Goal: Task Accomplishment & Management: Use online tool/utility

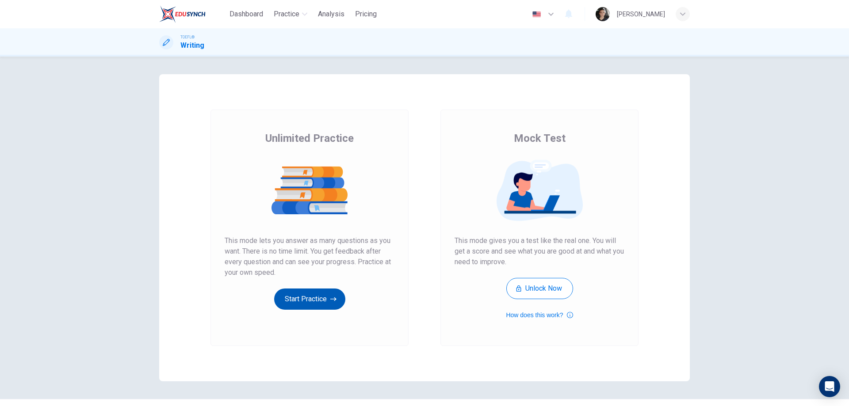
click at [296, 302] on button "Start Practice" at bounding box center [309, 299] width 71 height 21
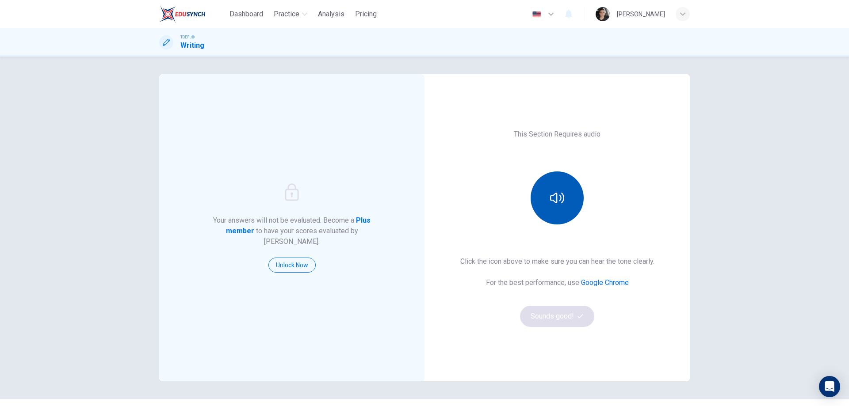
click at [551, 217] on button "button" at bounding box center [557, 198] width 53 height 53
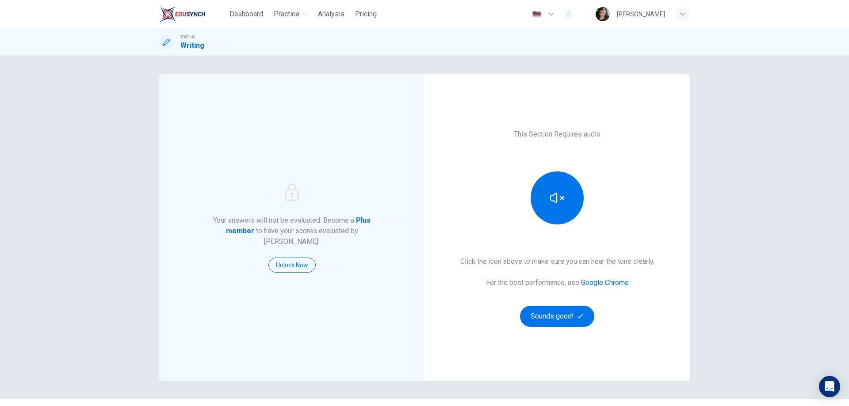
click at [565, 302] on div "Click the icon above to make sure you can hear the tone clearly. For the best p…" at bounding box center [557, 291] width 194 height 71
click at [570, 306] on button "Sounds good!" at bounding box center [557, 316] width 74 height 21
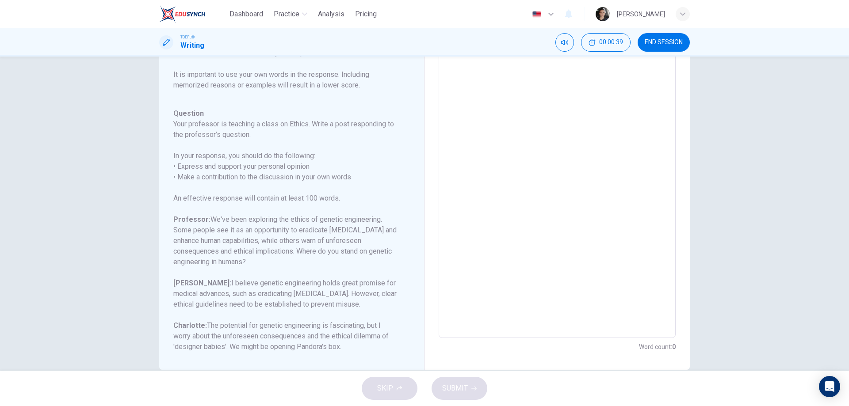
scroll to position [79, 0]
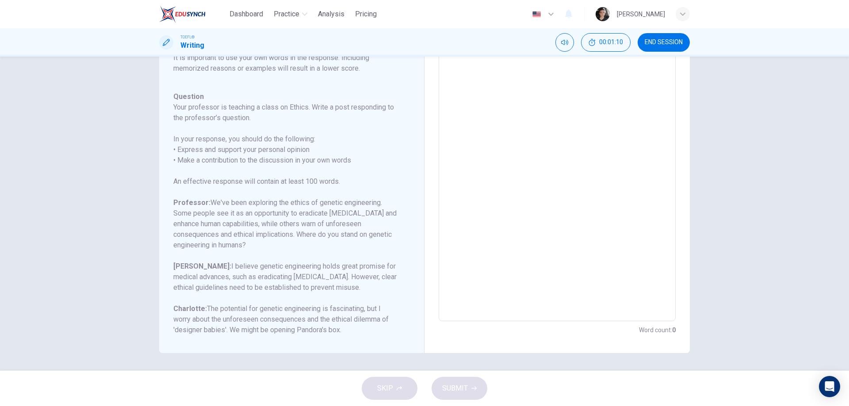
click at [500, 275] on textarea at bounding box center [557, 174] width 225 height 281
type textarea "I"
type textarea "x"
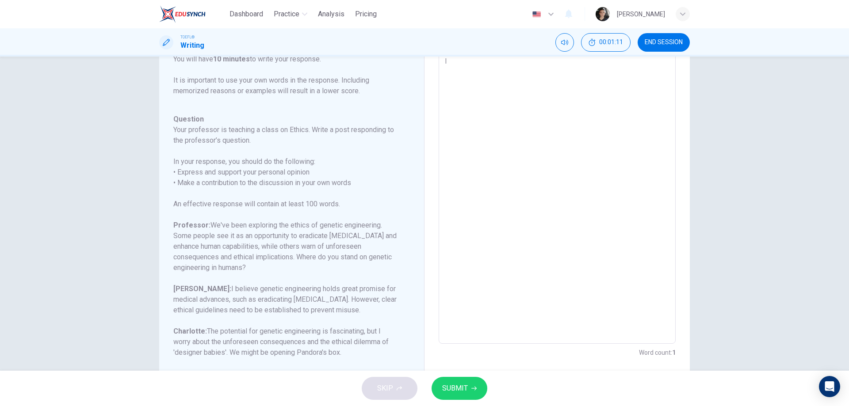
type textarea "I"
type textarea "x"
type textarea "I t"
type textarea "x"
type textarea "I th"
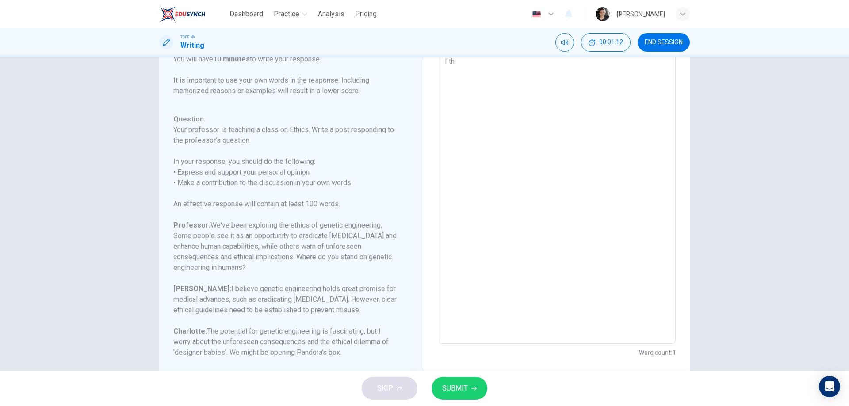
type textarea "x"
type textarea "I thi"
type textarea "x"
type textarea "I thin"
type textarea "x"
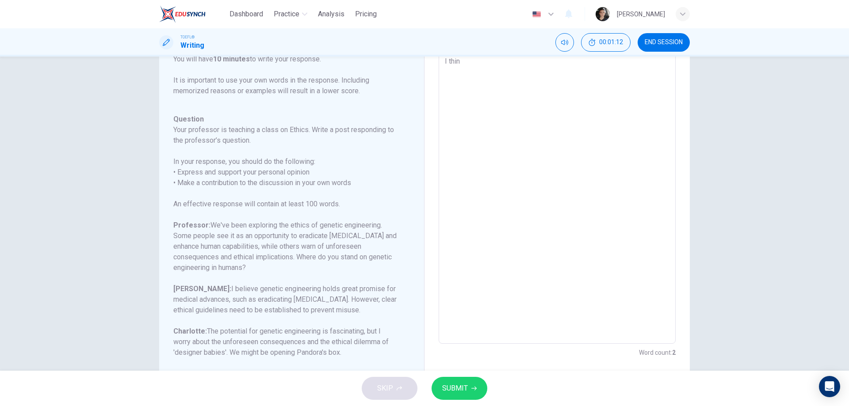
type textarea "I think"
type textarea "x"
type textarea "I think"
type textarea "x"
type textarea "I think t"
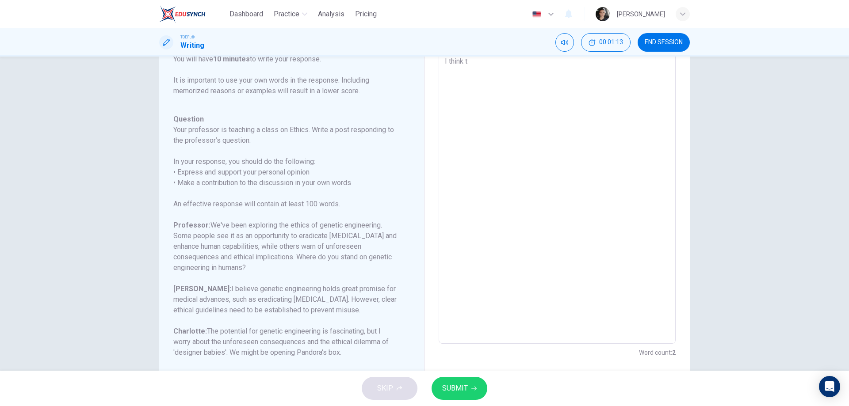
type textarea "x"
type textarea "I think ta"
type textarea "x"
type textarea "I think tah"
type textarea "x"
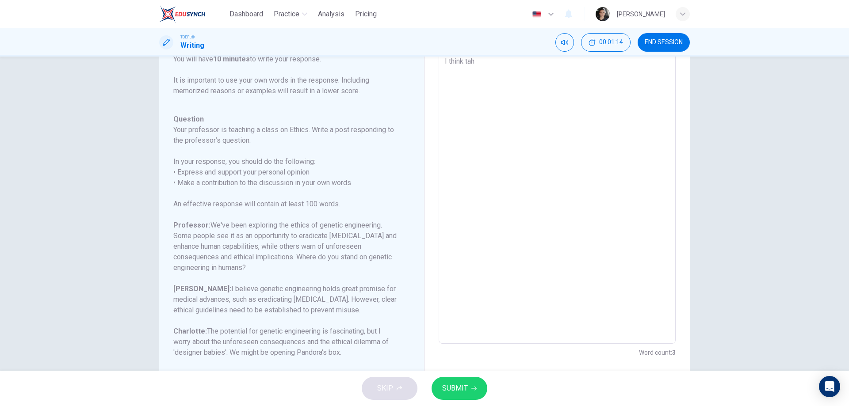
type textarea "I think taht"
type textarea "x"
type textarea "I think tah"
type textarea "x"
type textarea "I think ta"
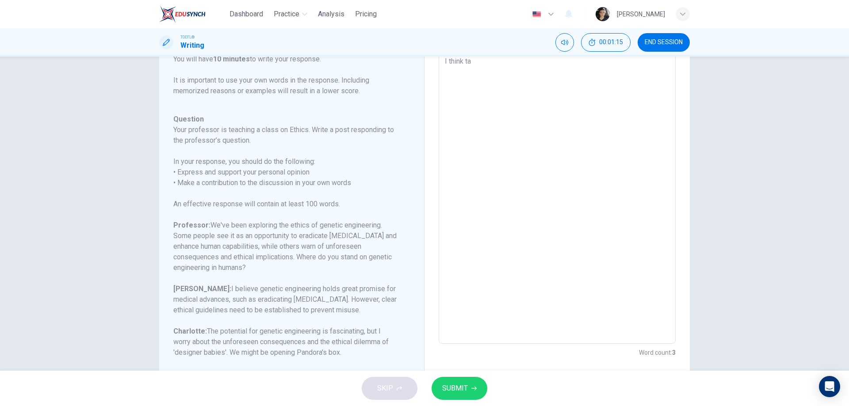
type textarea "x"
type textarea "I think t"
type textarea "x"
type textarea "I think th"
type textarea "x"
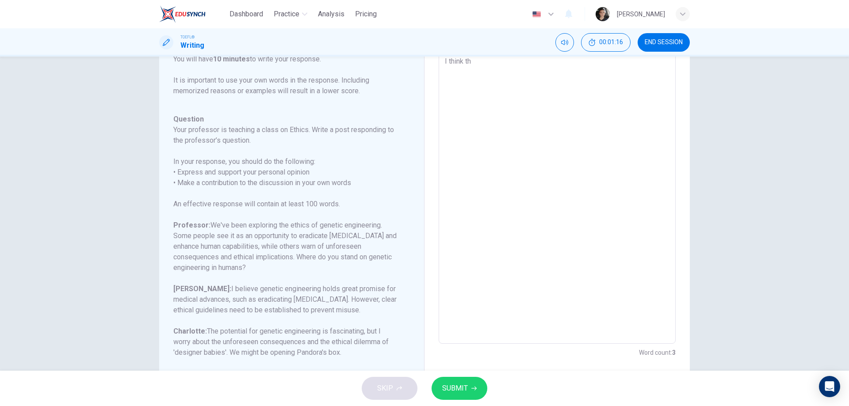
type textarea "I think tha"
type textarea "x"
type textarea "I think that"
type textarea "x"
type textarea "I think that"
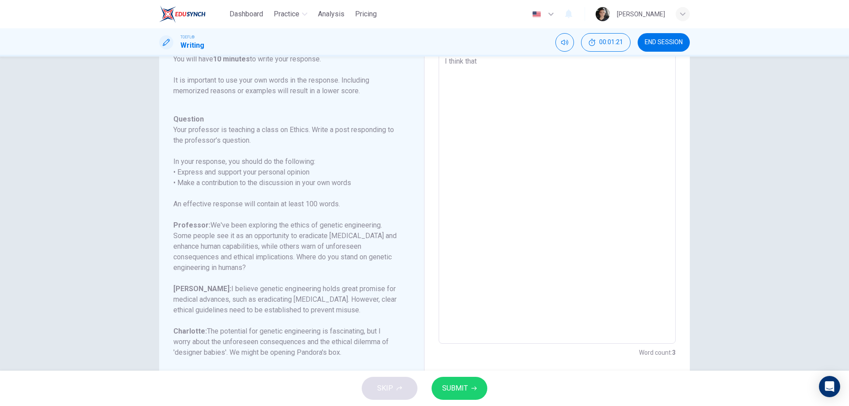
type textarea "x"
type textarea "I think that g"
type textarea "x"
type textarea "I think that ge"
type textarea "x"
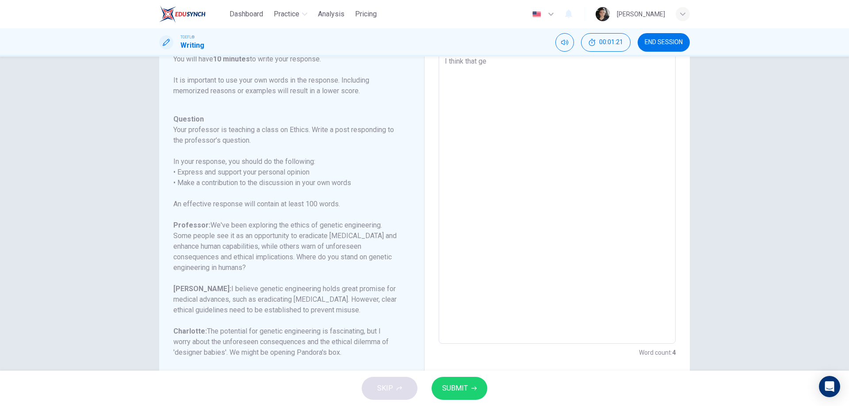
type textarea "I think that gen"
type textarea "x"
type textarea "I think that gene"
type textarea "x"
type textarea "I think that genet"
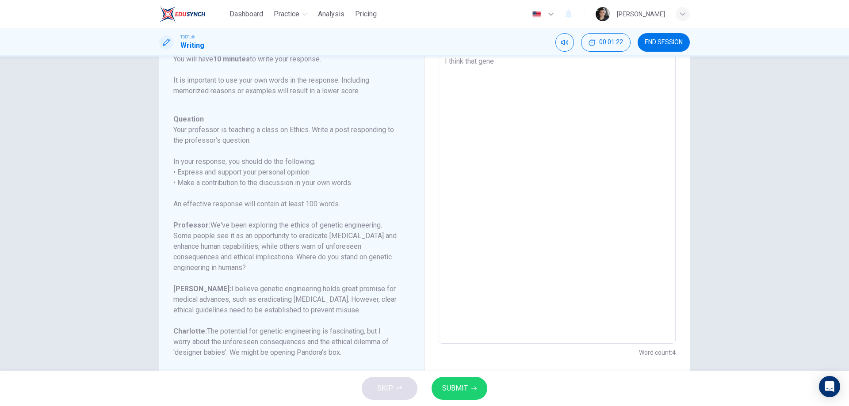
type textarea "x"
type textarea "I think that geneti"
type textarea "x"
type textarea "I think that genetic"
type textarea "x"
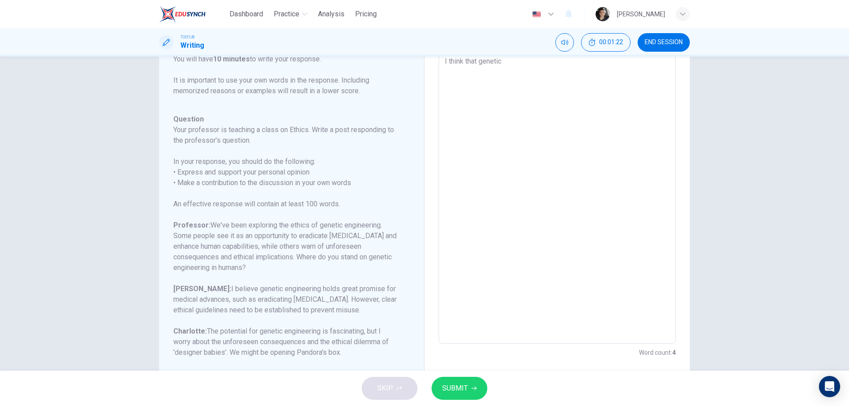
type textarea "I think that genetic"
type textarea "x"
type textarea "I think that genetic e"
type textarea "x"
type textarea "I think that genetic en"
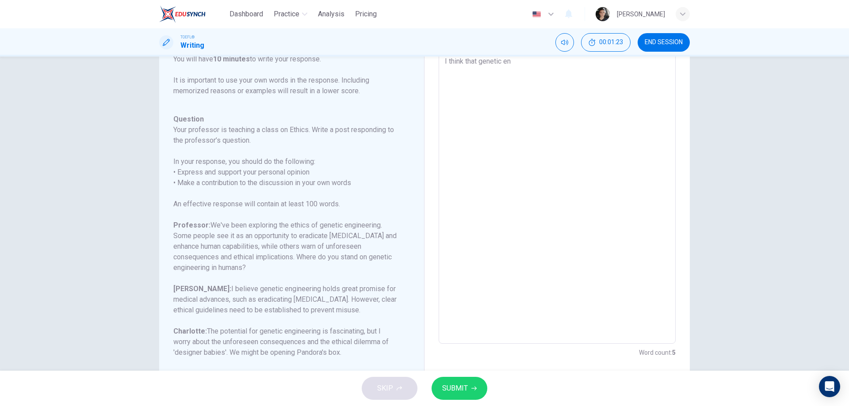
type textarea "x"
type textarea "I think that genetic eng"
type textarea "x"
type textarea "I think that genetic enge"
type textarea "x"
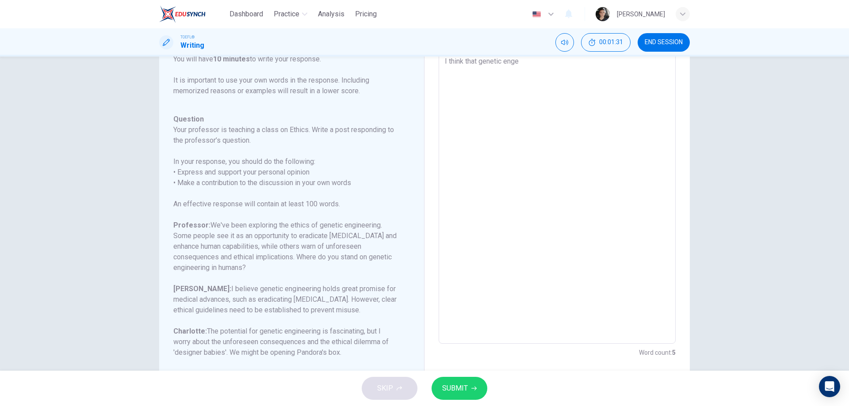
type textarea "I think that genetic engee"
type textarea "x"
type textarea "I think that genetic engeer"
type textarea "x"
type textarea "I think that genetic engeeri"
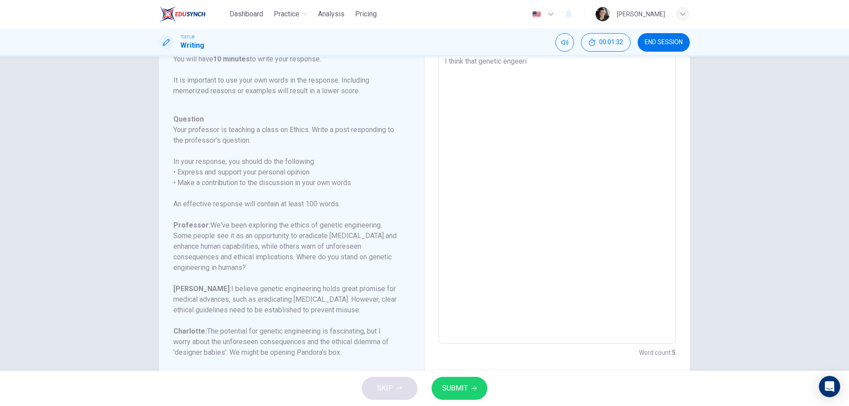
type textarea "x"
type textarea "I think that genetic engeerin"
type textarea "x"
type textarea "I think that genetic engeering"
type textarea "x"
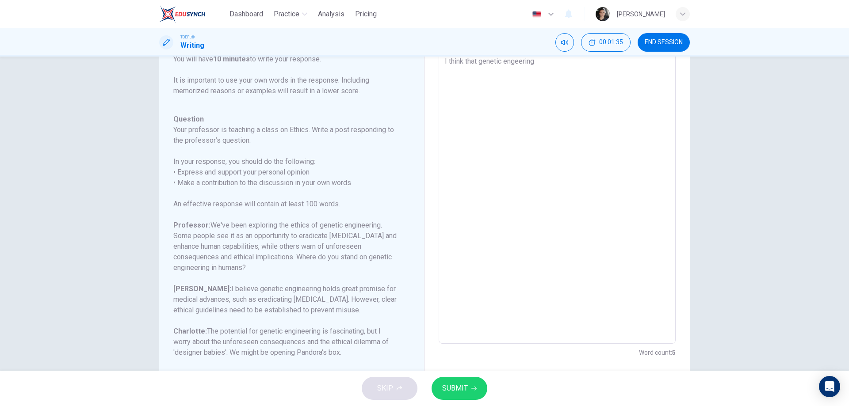
type textarea "I think that genetic engeering"
type textarea "x"
type textarea "I think that genetic engeering w"
type textarea "x"
type textarea "I think that genetic engeering wo"
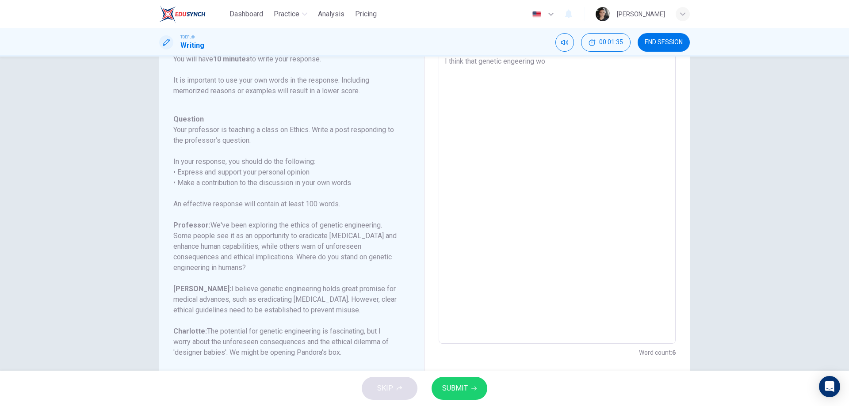
type textarea "x"
type textarea "I think that genetic engeering wou"
type textarea "x"
type textarea "I think that genetic engeering woul"
type textarea "x"
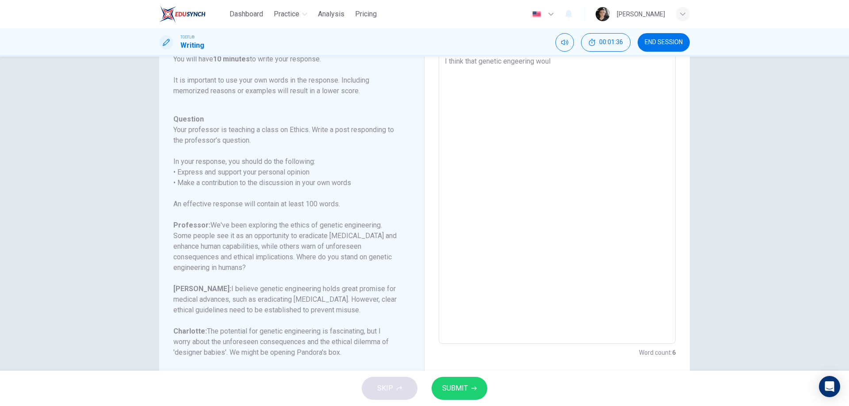
type textarea "I think that genetic engeering would"
type textarea "x"
type textarea "I think that genetic engeering would"
type textarea "x"
type textarea "I think that genetic engeering would b"
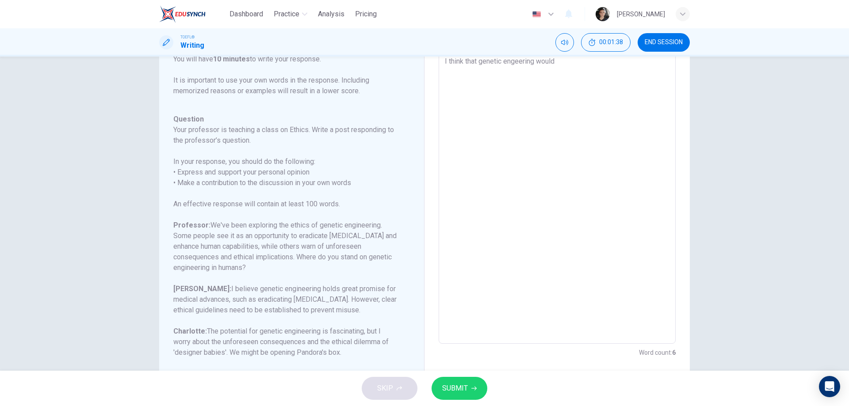
type textarea "x"
type textarea "I think that genetic engeering would be"
type textarea "x"
type textarea "I think that genetic engeering would be"
type textarea "x"
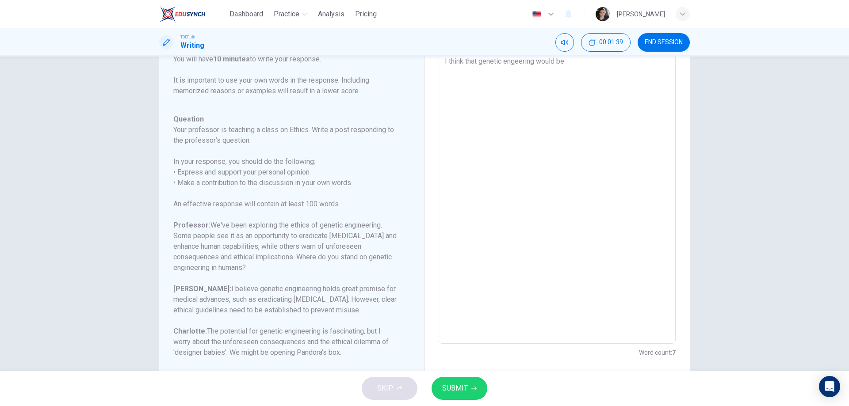
type textarea "I think that genetic engeering would be g"
type textarea "x"
type textarea "I think that genetic engeering would be gr"
type textarea "x"
type textarea "I think that genetic engeering would be gre"
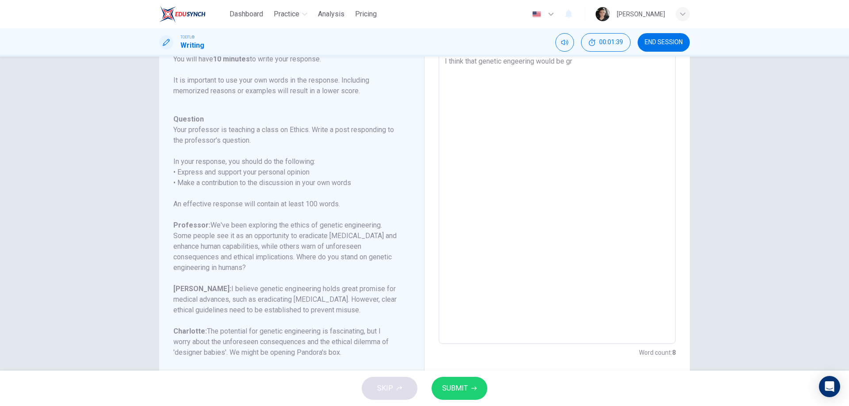
type textarea "x"
type textarea "I think that genetic engeering would be grea"
type textarea "x"
type textarea "I think that genetic engeering would be great"
type textarea "x"
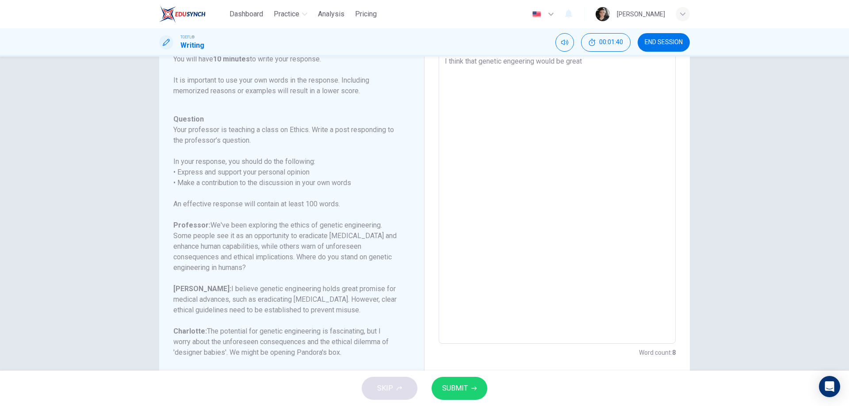
type textarea "I think that genetic engeering would be great"
type textarea "x"
type textarea "I think that genetic engeering would be great t"
type textarea "x"
type textarea "I think that genetic engeering would be great to"
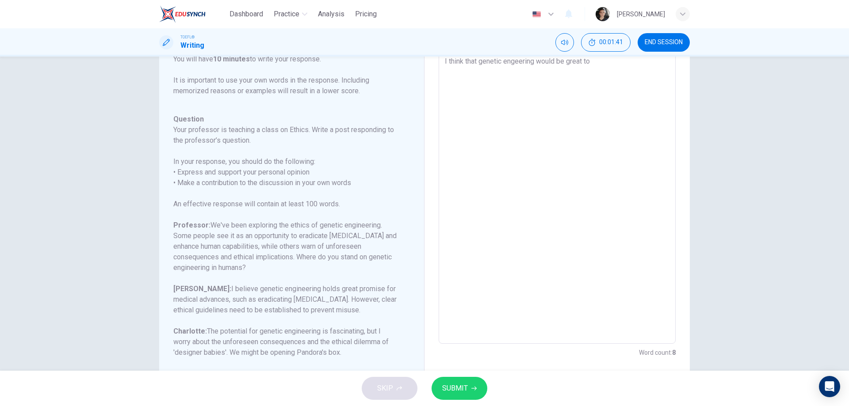
type textarea "x"
type textarea "I think that genetic engeering would be great to"
type textarea "x"
type textarea "I think that genetic engeering would be great to p"
type textarea "x"
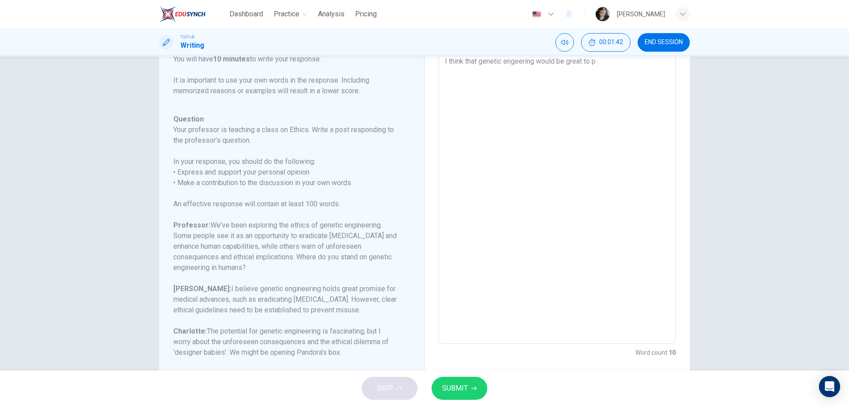
type textarea "I think that genetic engeering would be great to pr"
type textarea "x"
type textarea "I think that genetic engeering would be great to pre"
type textarea "x"
type textarea "I think that genetic engeering would be great to prev"
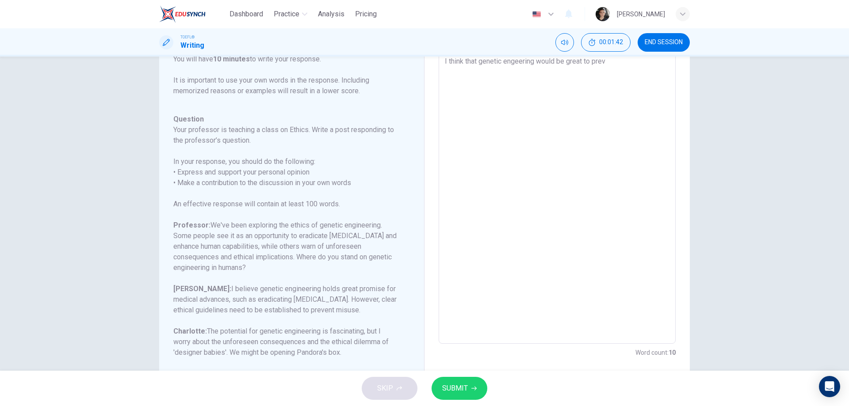
type textarea "x"
type textarea "I think that genetic engeering would be great to preve"
type textarea "x"
type textarea "I think that genetic engeering would be great to preven"
type textarea "x"
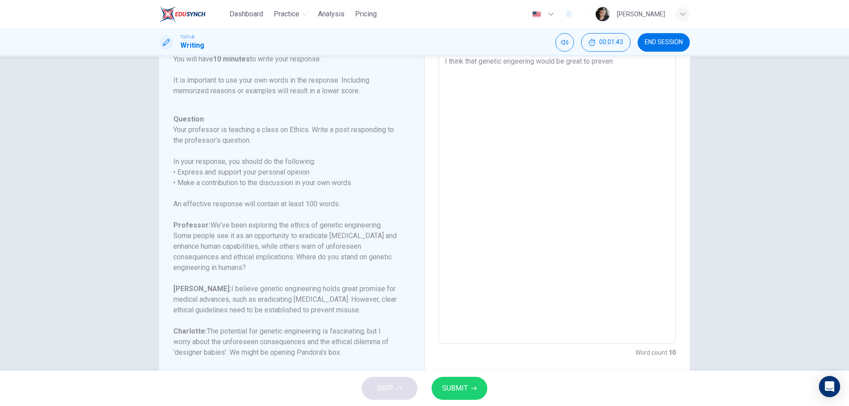
type textarea "I think that genetic engeering would be great to prevent"
type textarea "x"
type textarea "I think that genetic engeering would be great to prevent"
type textarea "x"
type textarea "I think that genetic engeering would be great to prevent o"
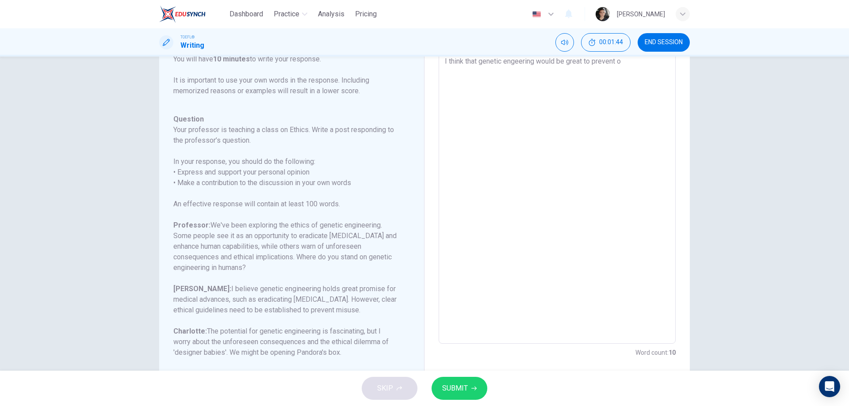
type textarea "x"
type textarea "I think that genetic engeering would be great to prevent or"
type textarea "x"
type textarea "I think that genetic engeering would be great to prevent or"
type textarea "x"
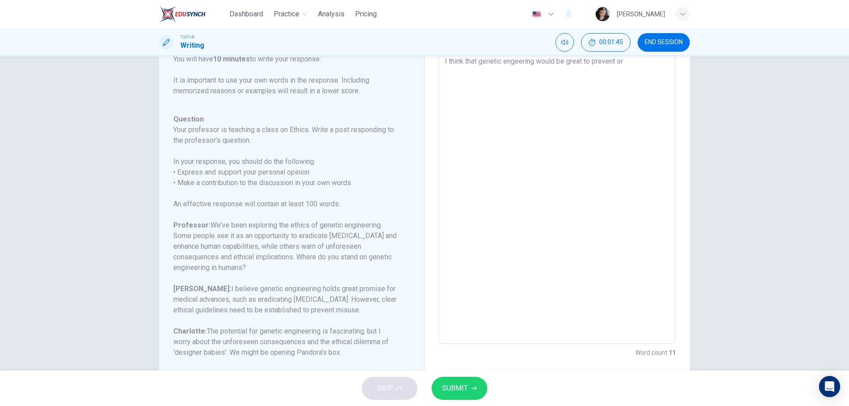
type textarea "I think that genetic engeering would be great to prevent or e"
type textarea "x"
type textarea "I think that genetic engeering would be great to prevent or er"
type textarea "x"
type textarea "I think that genetic engeering would be great to prevent or err"
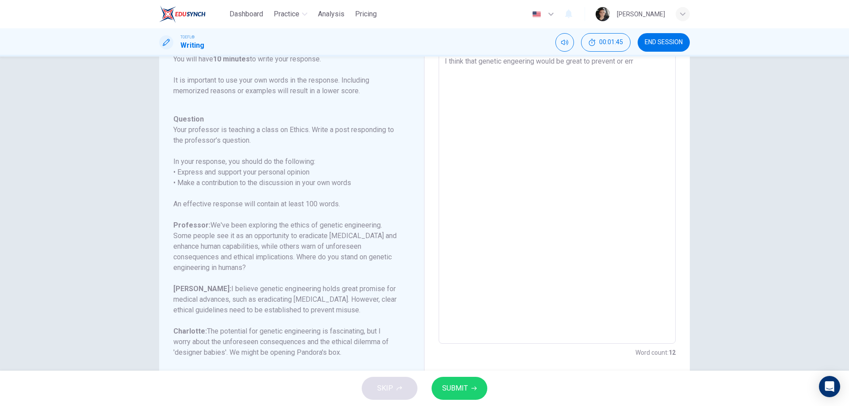
type textarea "x"
type textarea "I think that genetic engeering would be great to prevent or erra"
type textarea "x"
type textarea "I think that genetic engeering would be great to prevent or errad"
type textarea "x"
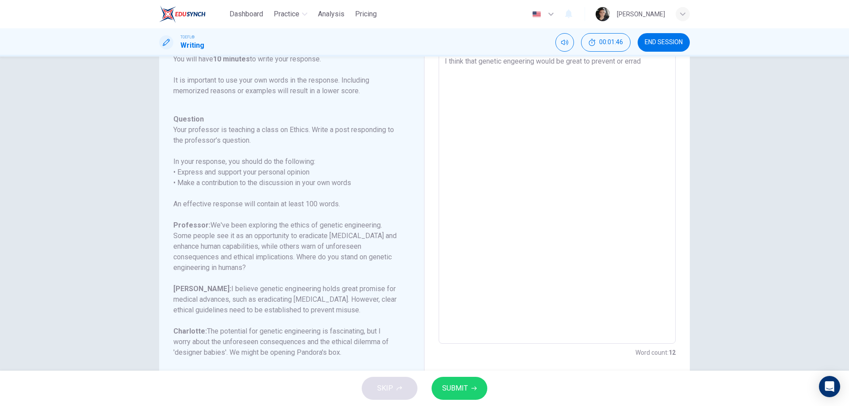
type textarea "I think that genetic engeering would be great to prevent or erradi"
type textarea "x"
type textarea "I think that genetic engeering would be great to prevent or erradic"
type textarea "x"
type textarea "I think that genetic engeering would be great to prevent or erradica"
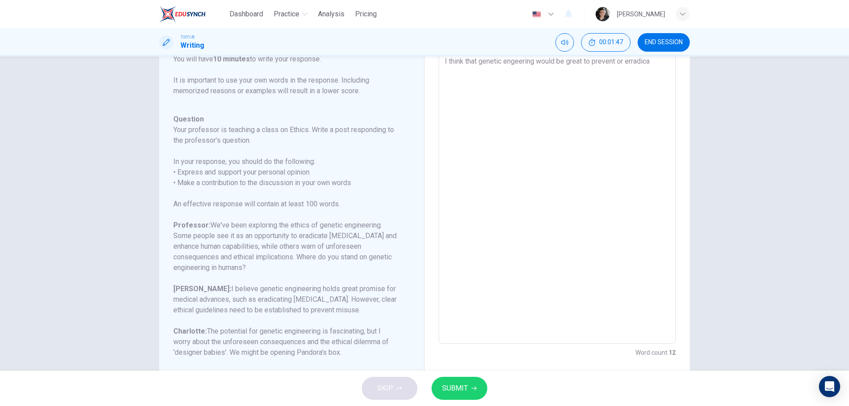
type textarea "x"
type textarea "I think that genetic engeering would be great to prevent or erradicat"
type textarea "x"
type textarea "I think that genetic engeering would be great to prevent or erradicate"
type textarea "x"
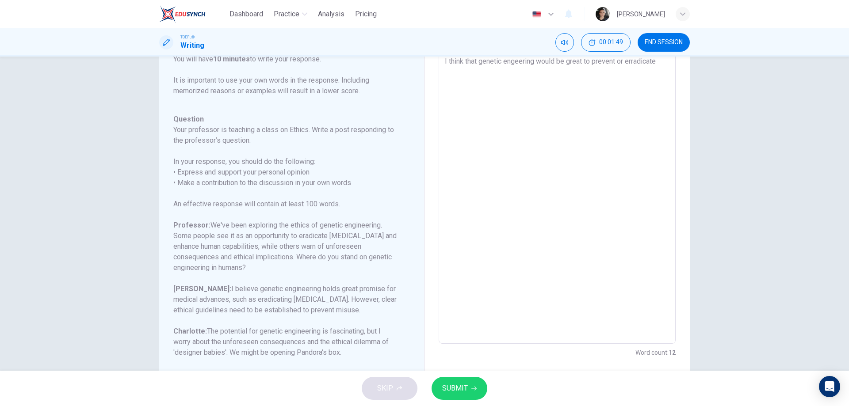
type textarea "I think that genetic engeering would be great to prevent or erradicate"
type textarea "x"
type textarea "I think that genetic engeering would be great to prevent or erradicate d"
type textarea "x"
type textarea "I think that genetic engeering would be great to prevent or erradicate di"
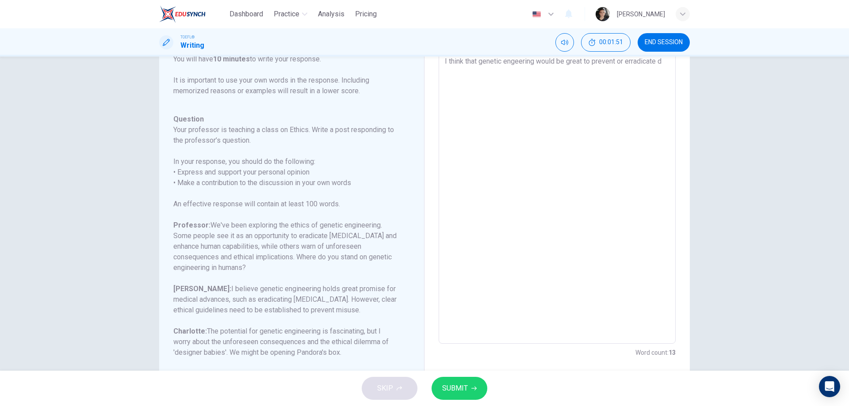
type textarea "x"
type textarea "I think that genetic engeering would be great to prevent or erradicate dis"
type textarea "x"
type textarea "I think that genetic engeering would be great to prevent or erradicate dise"
type textarea "x"
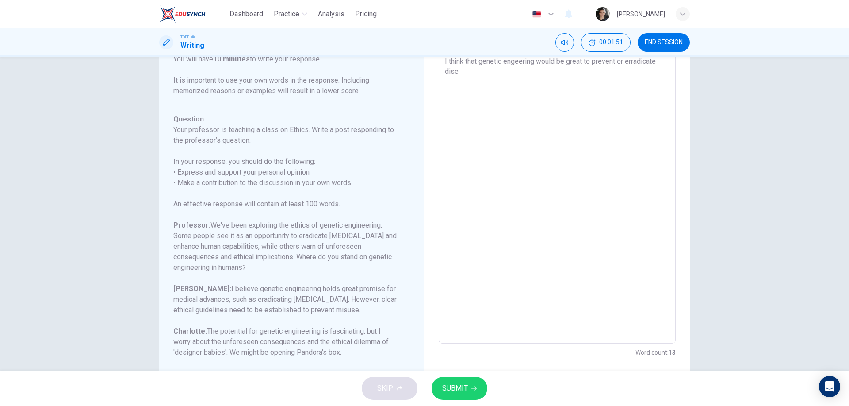
type textarea "I think that genetic engeering would be great to prevent or erradicate disea"
type textarea "x"
type textarea "I think that genetic engeering would be great to prevent or erradicate diseas"
type textarea "x"
type textarea "I think that genetic engeering would be great to prevent or erradicate diseasi"
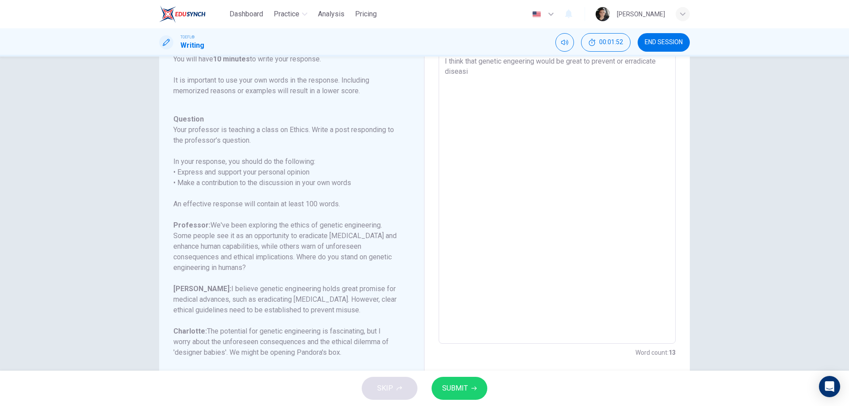
type textarea "x"
type textarea "I think that genetic engeering would be great to prevent or erradicate diseas"
type textarea "x"
type textarea "I think that genetic engeering would be great to prevent or erradicate disease"
type textarea "x"
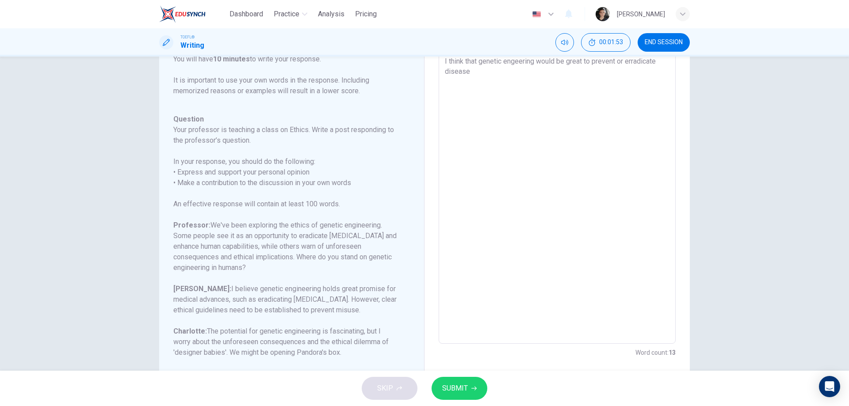
type textarea "I think that genetic engeering would be great to prevent or erradicate diseases"
type textarea "x"
type textarea "I think that genetic engeering would be great to prevent or erradicate diseases,"
type textarea "x"
type textarea "I think that genetic engeering would be great to prevent or erradicate diseases,"
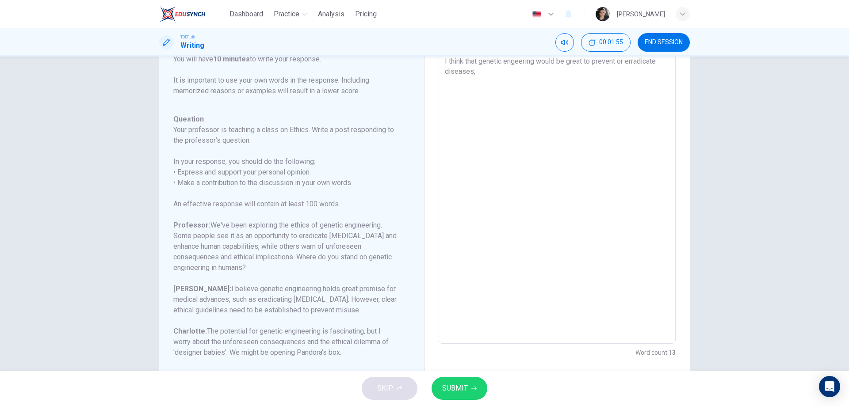
type textarea "x"
type textarea "I think that genetic engeering would be great to prevent or erradicate diseases…"
type textarea "x"
type textarea "I think that genetic engeering would be great to prevent or erradicate diseases,"
type textarea "x"
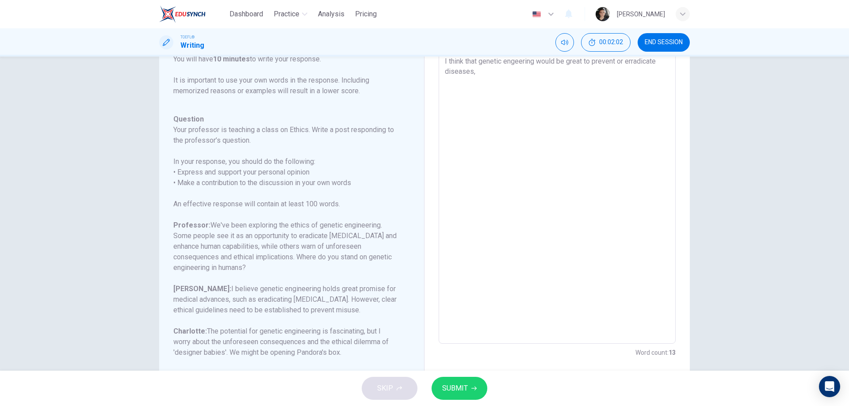
type textarea "I think that genetic engeering would be great to prevent or erradicate diseases…"
type textarea "x"
type textarea "I think that genetic engeering would be great to prevent or erradicate diseases…"
type textarea "x"
type textarea "I think that genetic engeering would be great to prevent or erradicate diseases…"
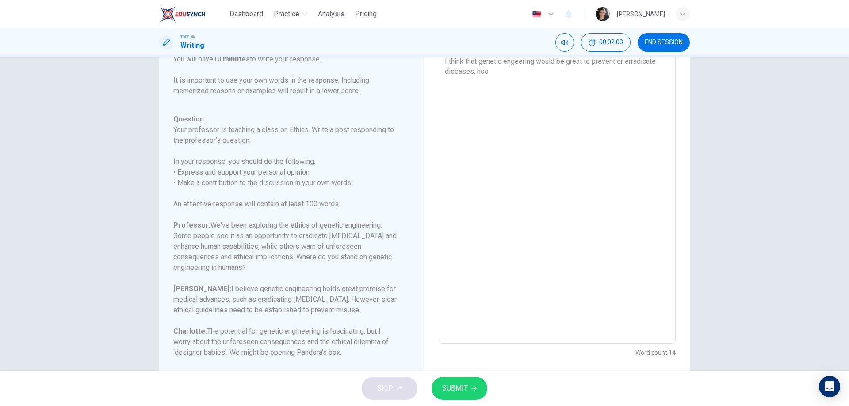
type textarea "x"
type textarea "I think that genetic engeering would be great to prevent or erradicate diseases…"
type textarea "x"
type textarea "I think that genetic engeering would be great to prevent or erradicate diseases…"
type textarea "x"
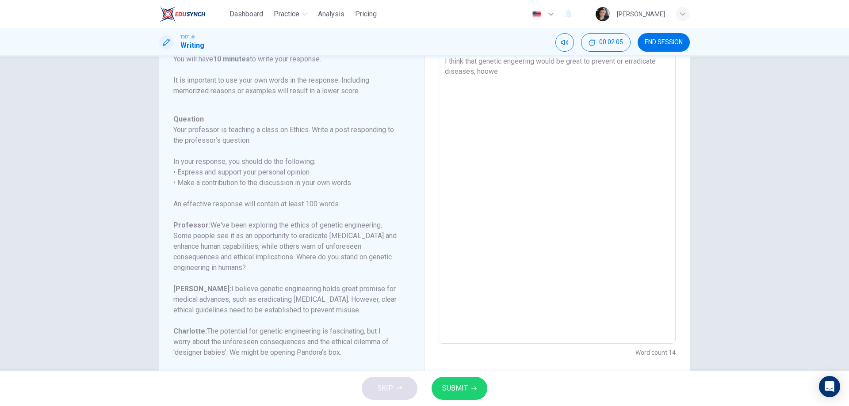
type textarea "I think that genetic engeering would be great to prevent or erradicate diseases…"
type textarea "x"
type textarea "I think that genetic engeering would be great to prevent or erradicate diseases…"
type textarea "x"
type textarea "I think that genetic engeering would be great to prevent or erradicate diseases…"
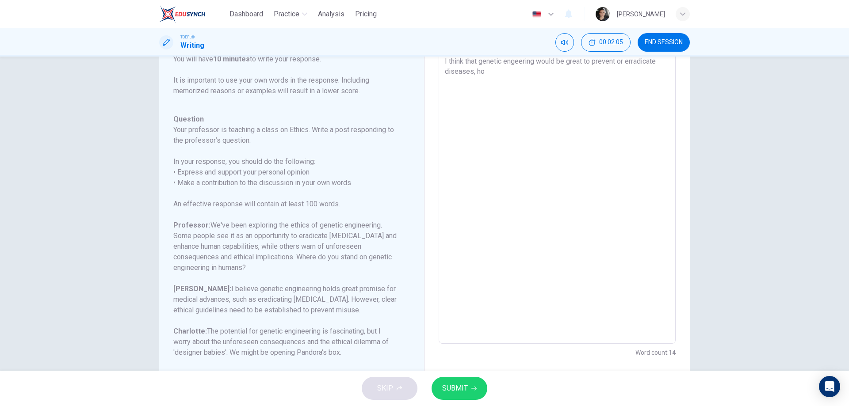
type textarea "x"
type textarea "I think that genetic engeering would be great to prevent or erradicate diseases…"
type textarea "x"
click at [590, 73] on textarea "I think that genetic engeering would be great to prevent or erradicate diseases…" at bounding box center [557, 196] width 225 height 281
click at [585, 79] on textarea "I think that genetic engeering would be great to prevent or erradicate diseases…" at bounding box center [557, 196] width 225 height 281
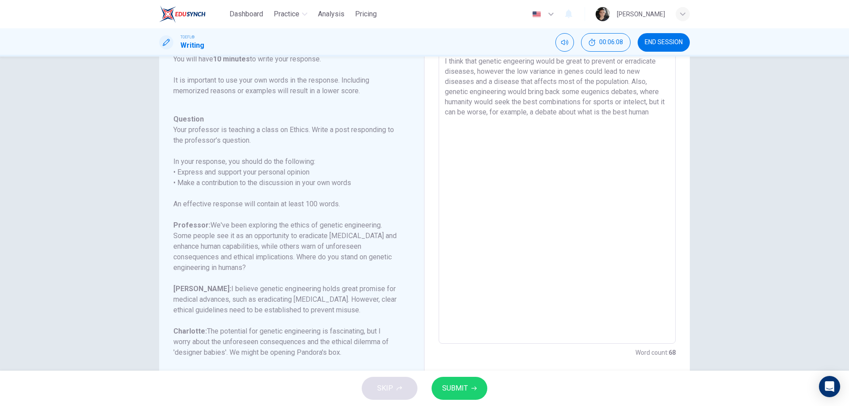
click at [492, 115] on textarea "I think that genetic engeering would be great to prevent or erradicate diseases…" at bounding box center [557, 196] width 225 height 281
click at [587, 113] on textarea "I think that genetic engeering would be great to prevent or erradicate diseases…" at bounding box center [557, 196] width 225 height 281
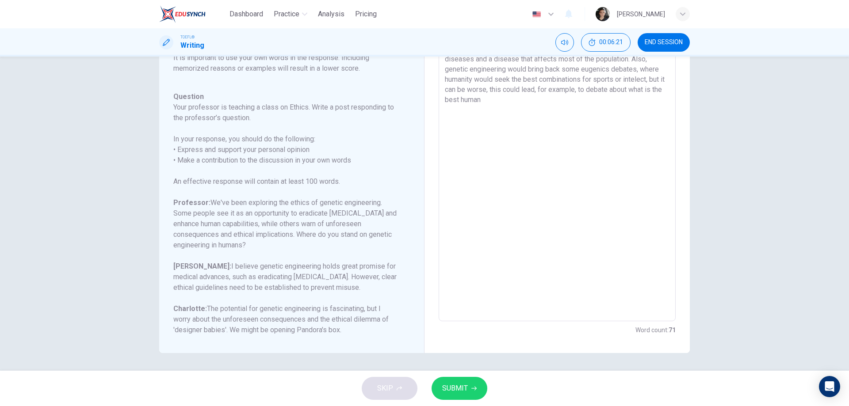
click at [503, 99] on textarea "I think that genetic engeering would be great to prevent or erradicate diseases…" at bounding box center [557, 174] width 225 height 281
click at [467, 387] on span "SUBMIT" at bounding box center [455, 389] width 26 height 12
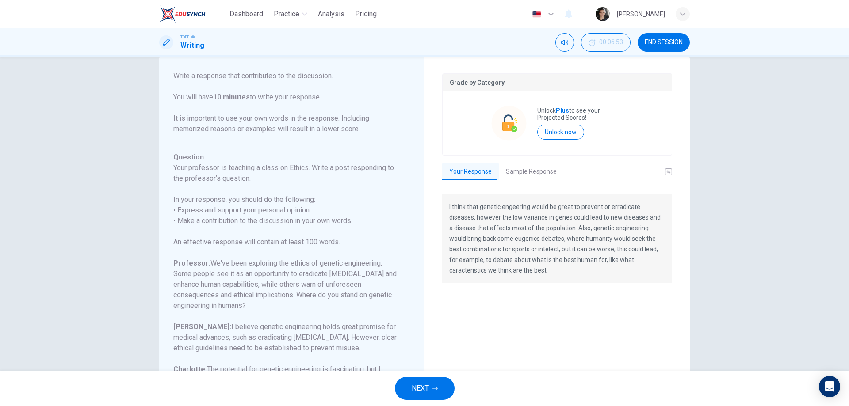
scroll to position [0, 0]
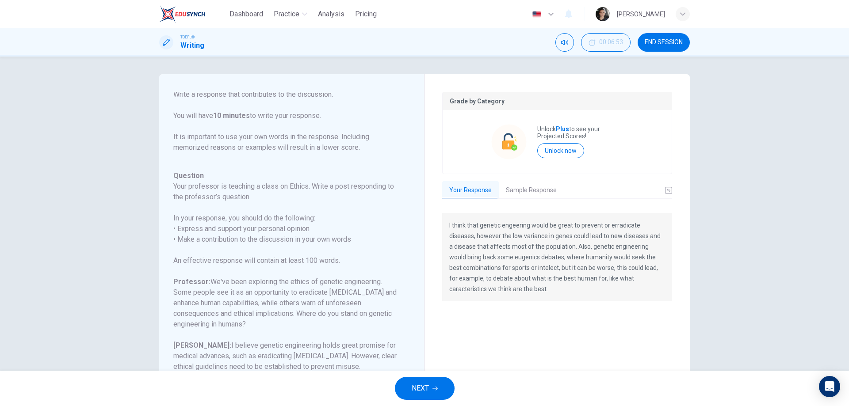
click at [525, 192] on button "Sample Response" at bounding box center [531, 190] width 65 height 19
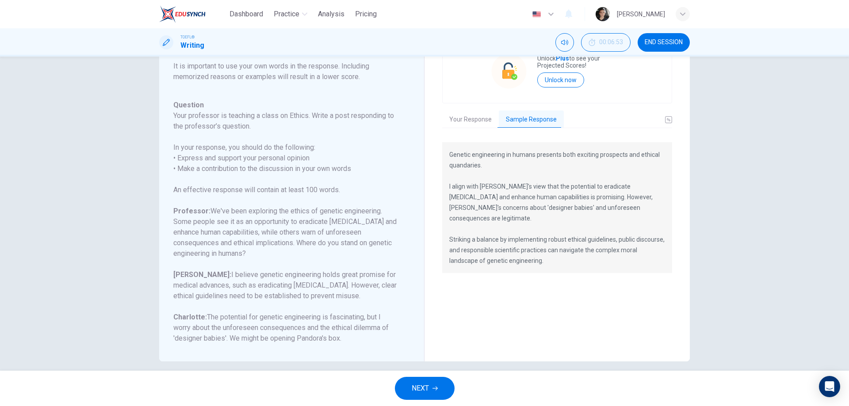
scroll to position [79, 0]
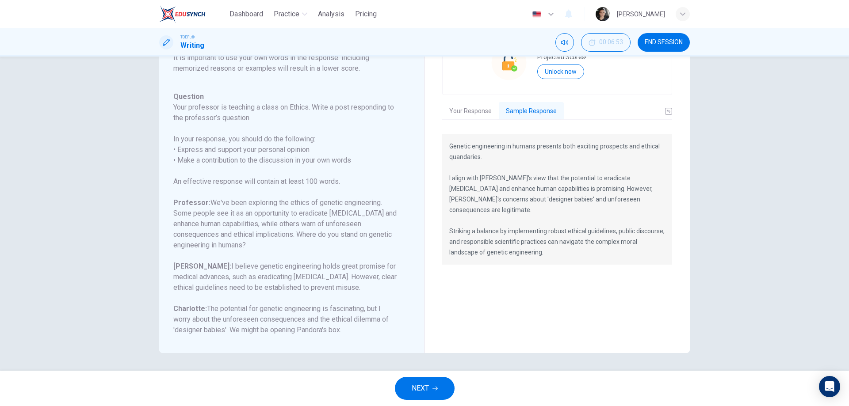
click at [420, 387] on span "NEXT" at bounding box center [420, 389] width 17 height 12
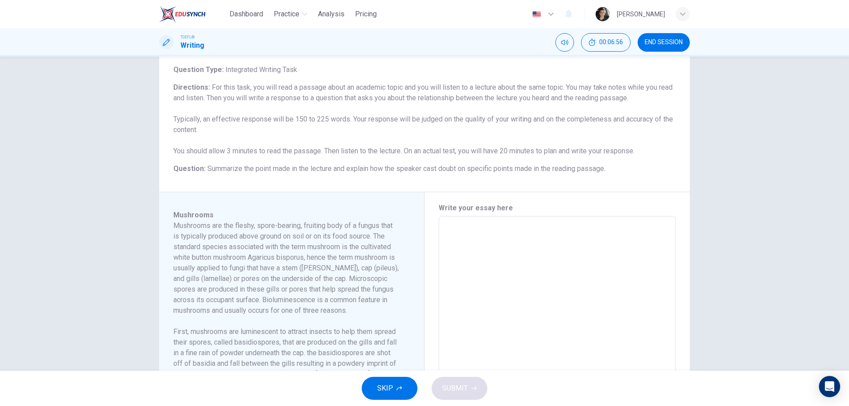
scroll to position [44, 0]
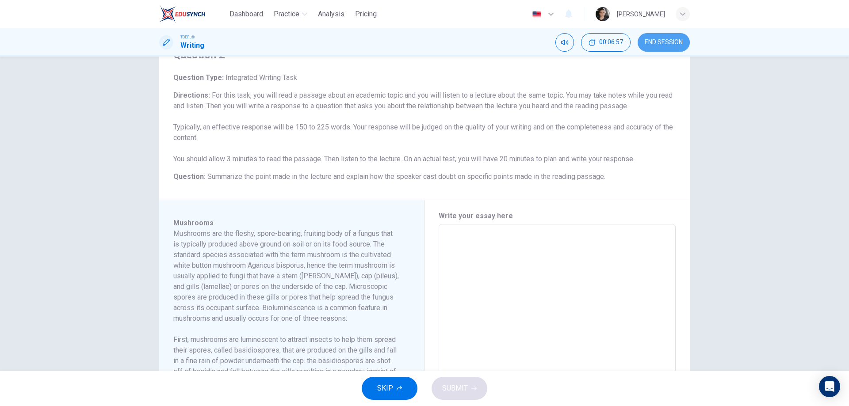
click at [666, 47] on button "END SESSION" at bounding box center [664, 42] width 52 height 19
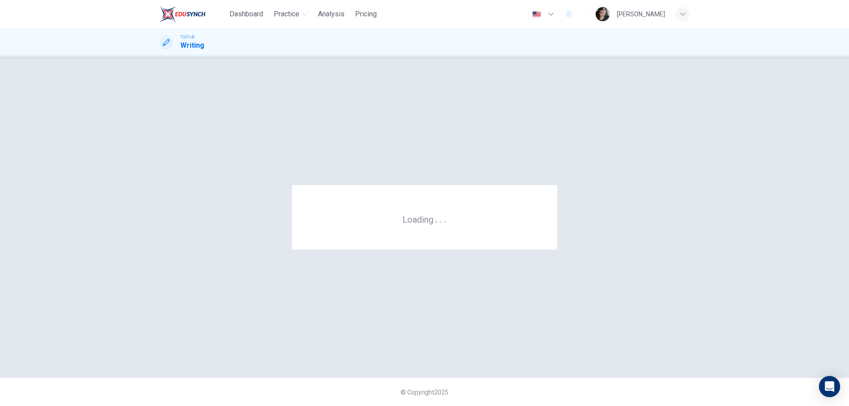
scroll to position [0, 0]
